Goal: Information Seeking & Learning: Learn about a topic

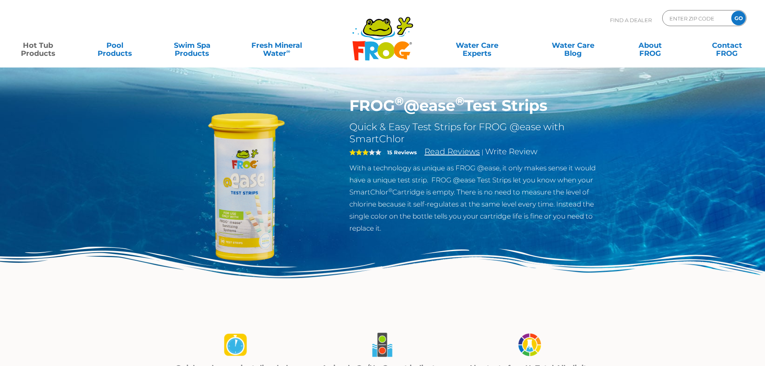
click at [449, 153] on link "Read Reviews" at bounding box center [451, 152] width 55 height 10
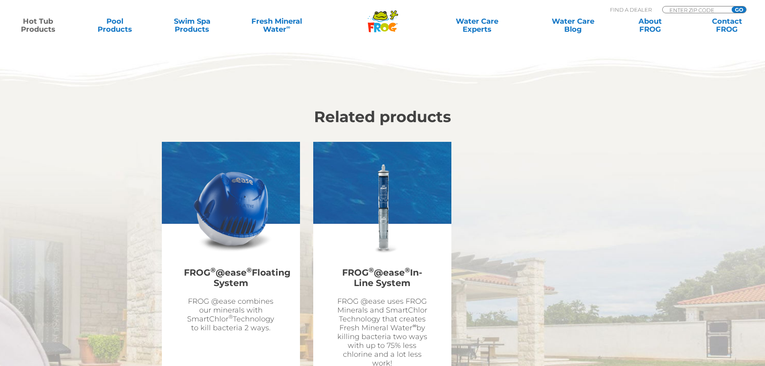
scroll to position [2430, 0]
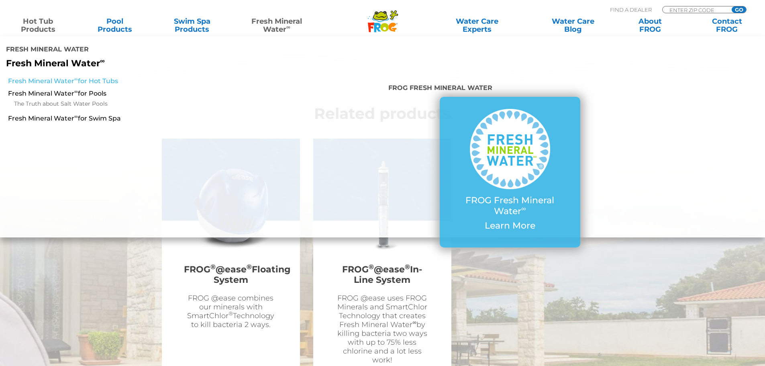
click at [64, 77] on link "Fresh Mineral Water ∞ for Hot Tubs" at bounding box center [131, 81] width 247 height 9
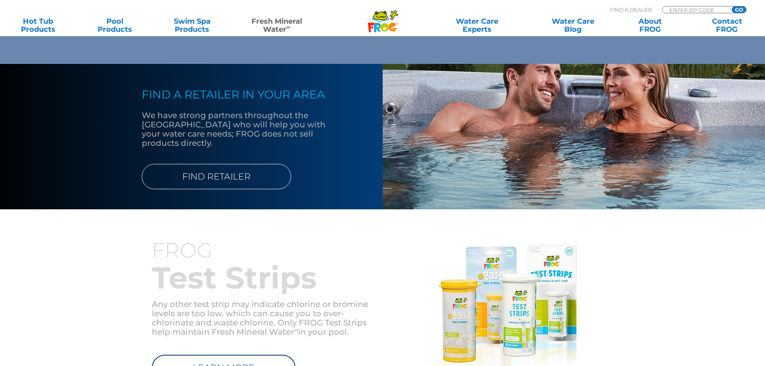
scroll to position [924, 0]
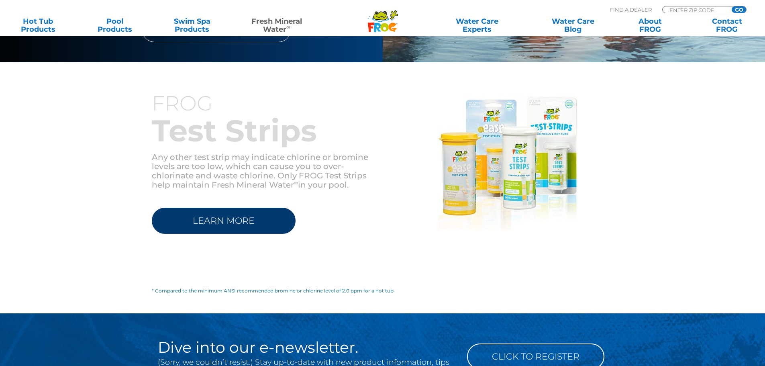
click at [213, 213] on link "LEARN MORE" at bounding box center [224, 221] width 144 height 26
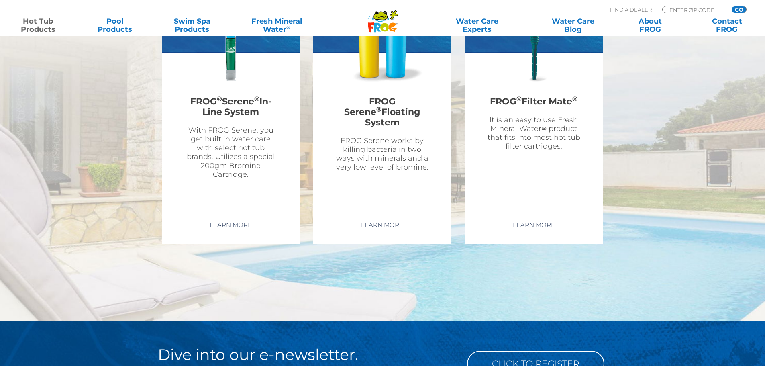
scroll to position [1968, 0]
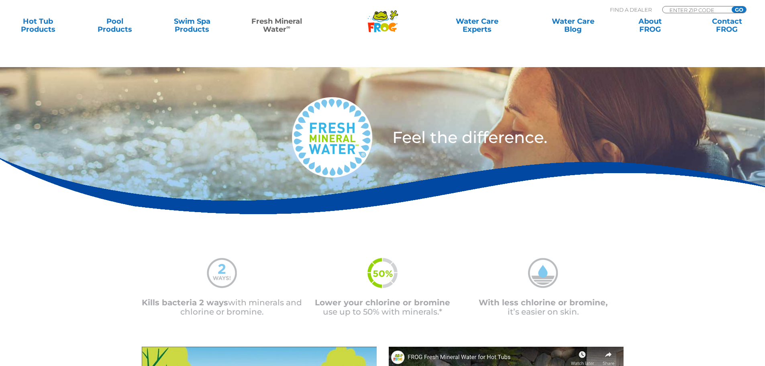
scroll to position [875, 0]
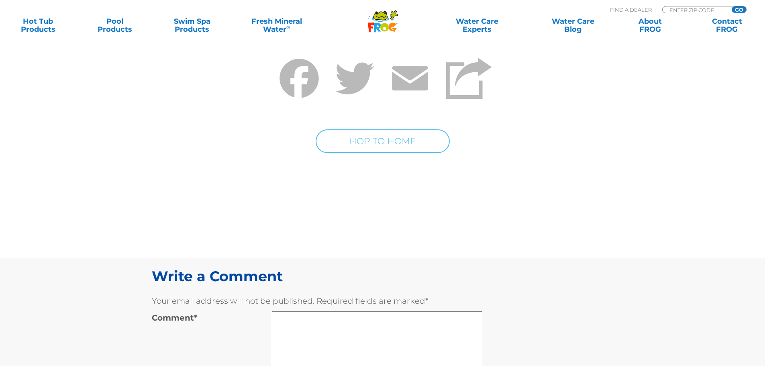
scroll to position [4658, 0]
